Goal: Communication & Community: Share content

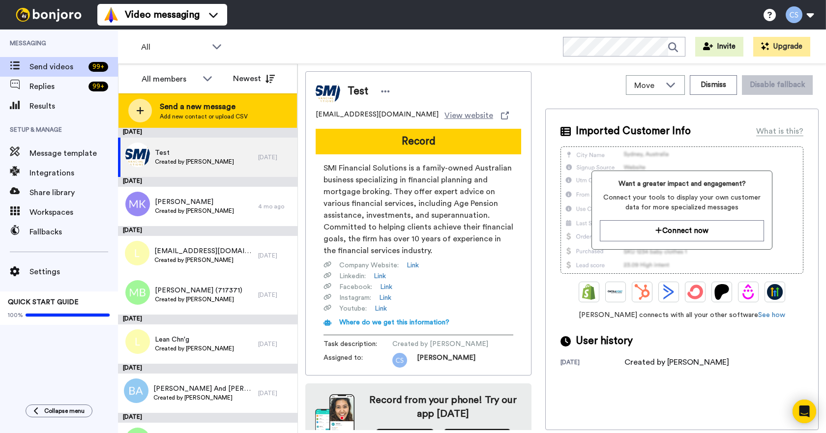
click at [173, 108] on span "Send a new message" at bounding box center [204, 107] width 88 height 12
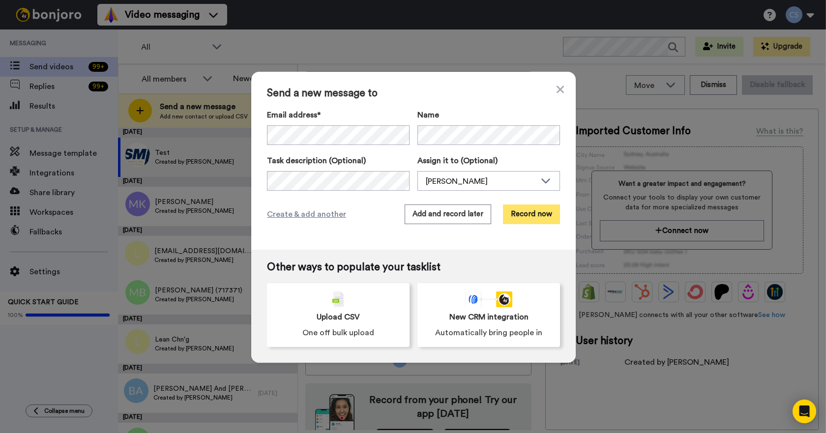
click at [521, 211] on button "Record now" at bounding box center [531, 214] width 57 height 20
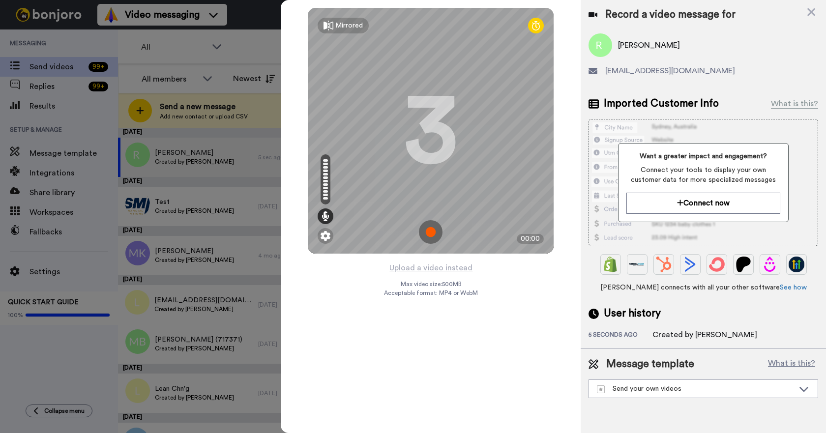
click at [431, 236] on img at bounding box center [431, 232] width 24 height 24
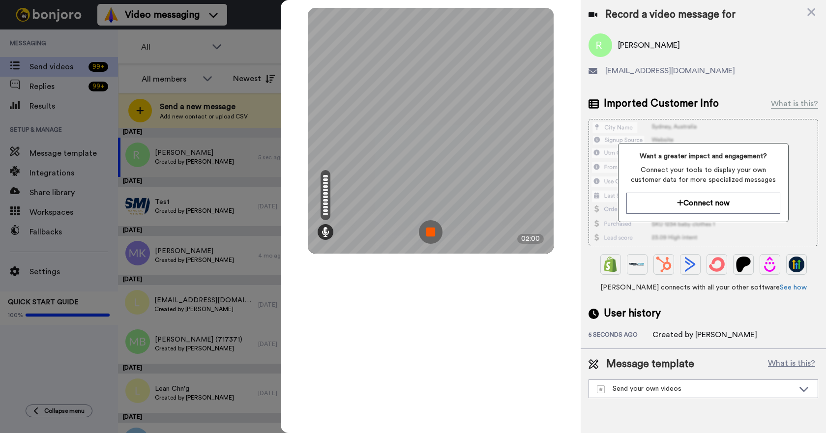
click at [436, 223] on img at bounding box center [431, 232] width 24 height 24
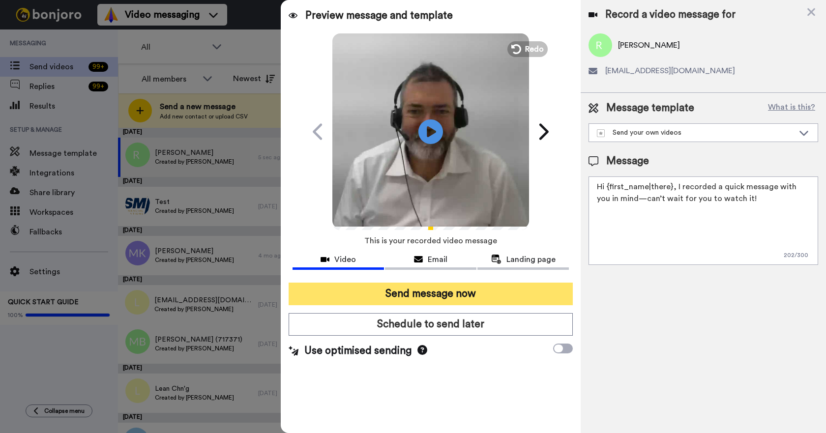
click at [459, 296] on button "Send message now" at bounding box center [430, 294] width 284 height 23
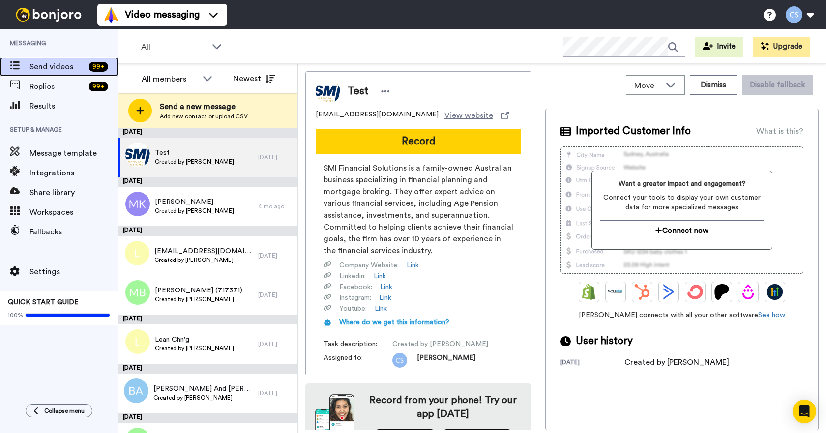
click at [58, 67] on span "Send videos" at bounding box center [56, 67] width 55 height 12
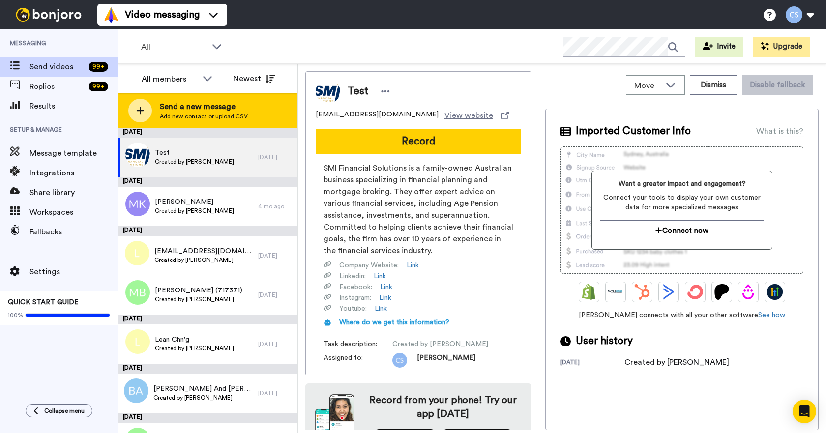
click at [174, 108] on span "Send a new message" at bounding box center [204, 107] width 88 height 12
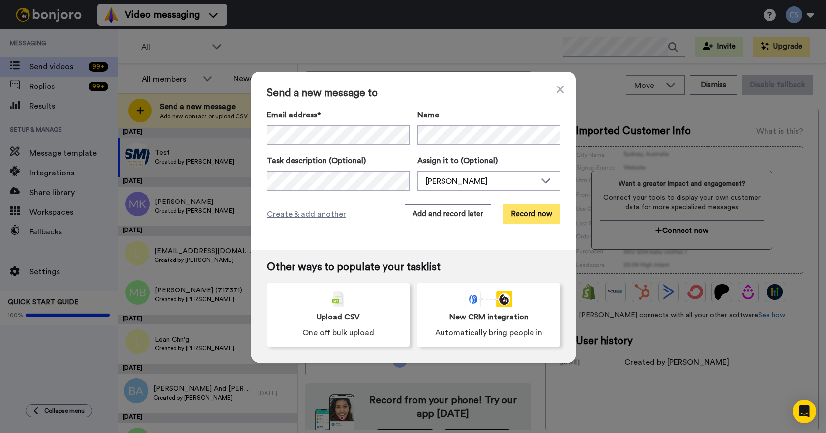
click at [536, 221] on button "Record now" at bounding box center [531, 214] width 57 height 20
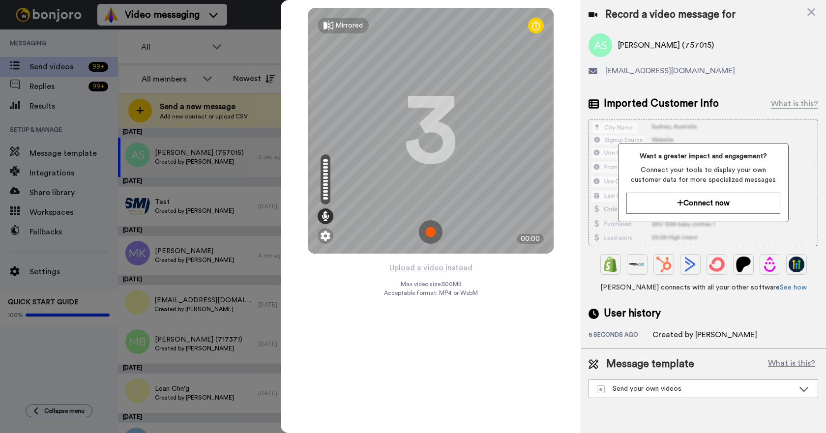
click at [431, 235] on img at bounding box center [431, 232] width 24 height 24
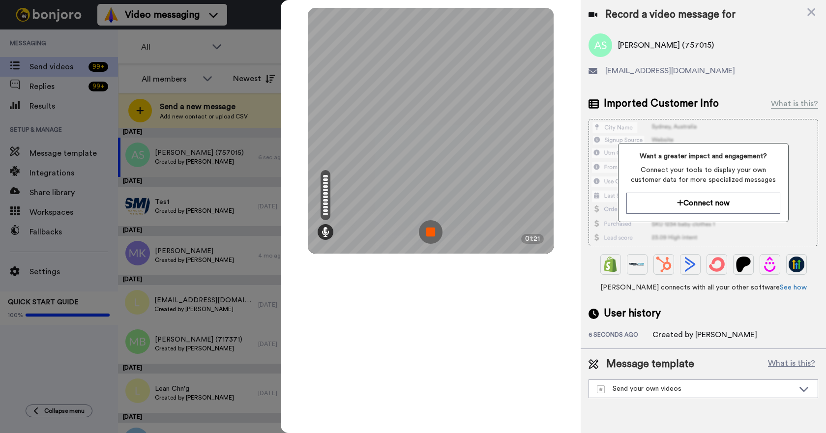
click at [433, 230] on img at bounding box center [431, 232] width 24 height 24
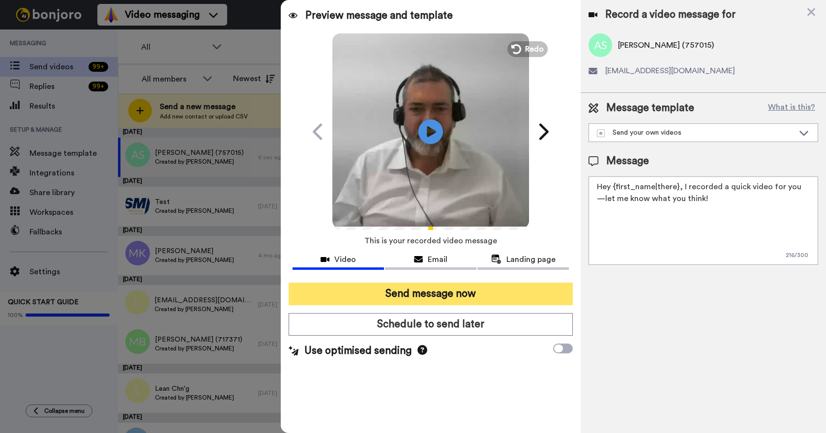
click at [458, 284] on button "Send message now" at bounding box center [430, 294] width 284 height 23
